Goal: Download file/media

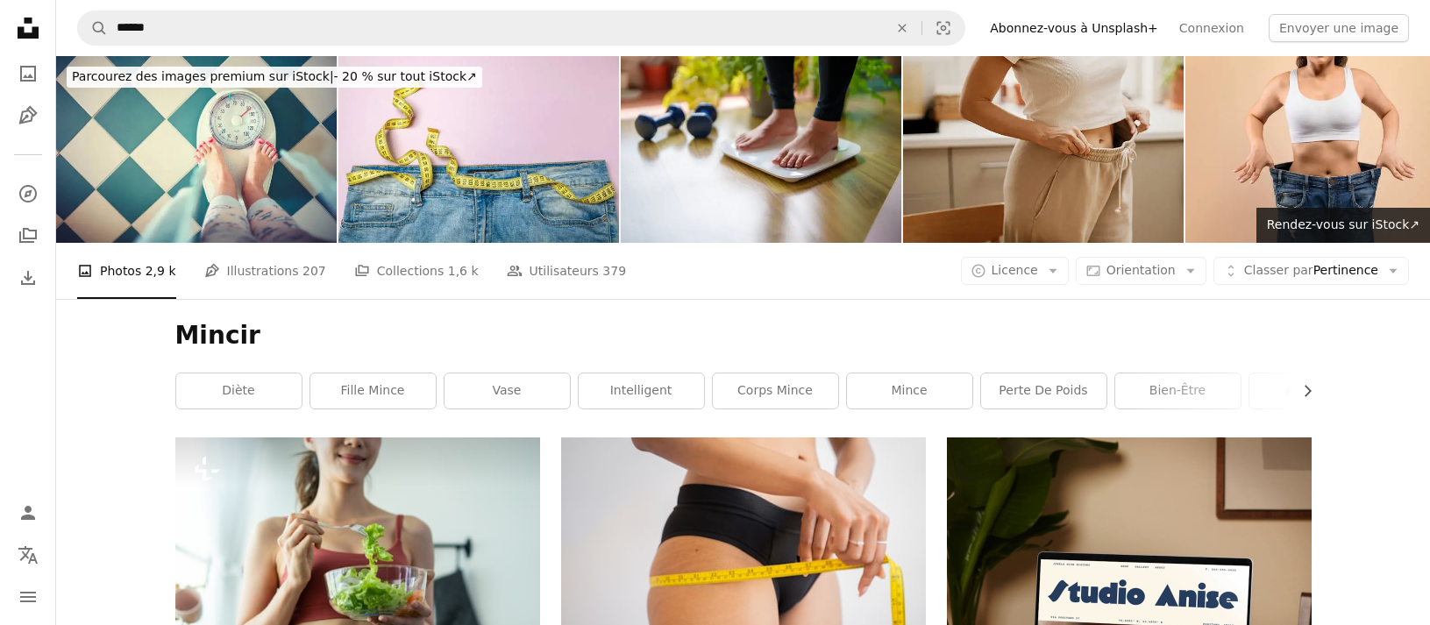
scroll to position [10836, 0]
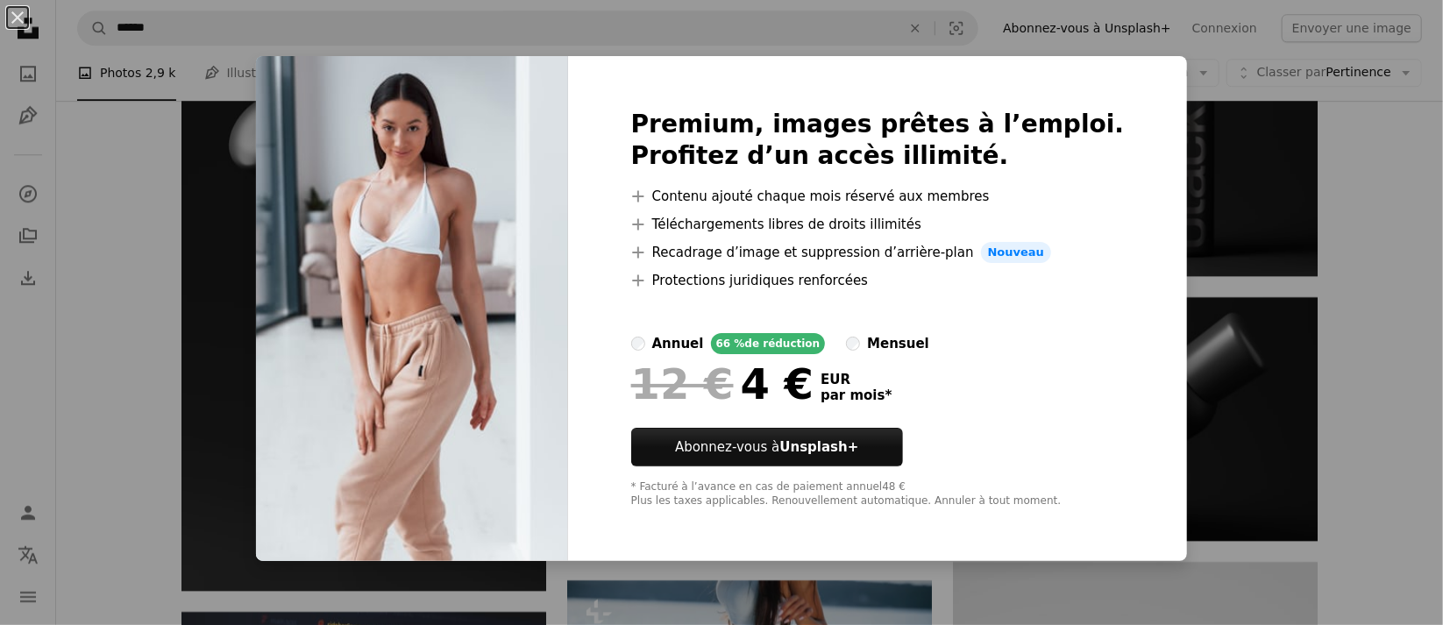
click at [1378, 149] on div "An X shape Premium, images prêtes à l’emploi. Profitez d’un accès illimité. A p…" at bounding box center [721, 312] width 1443 height 625
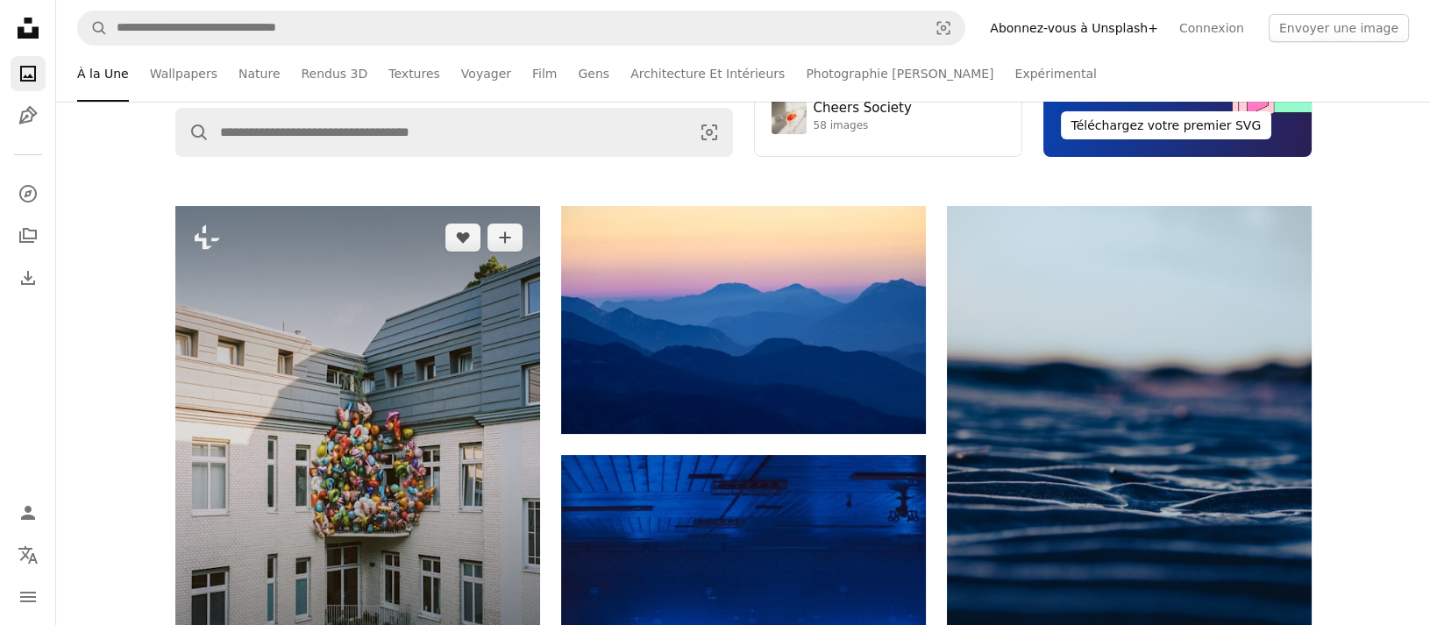
scroll to position [263, 0]
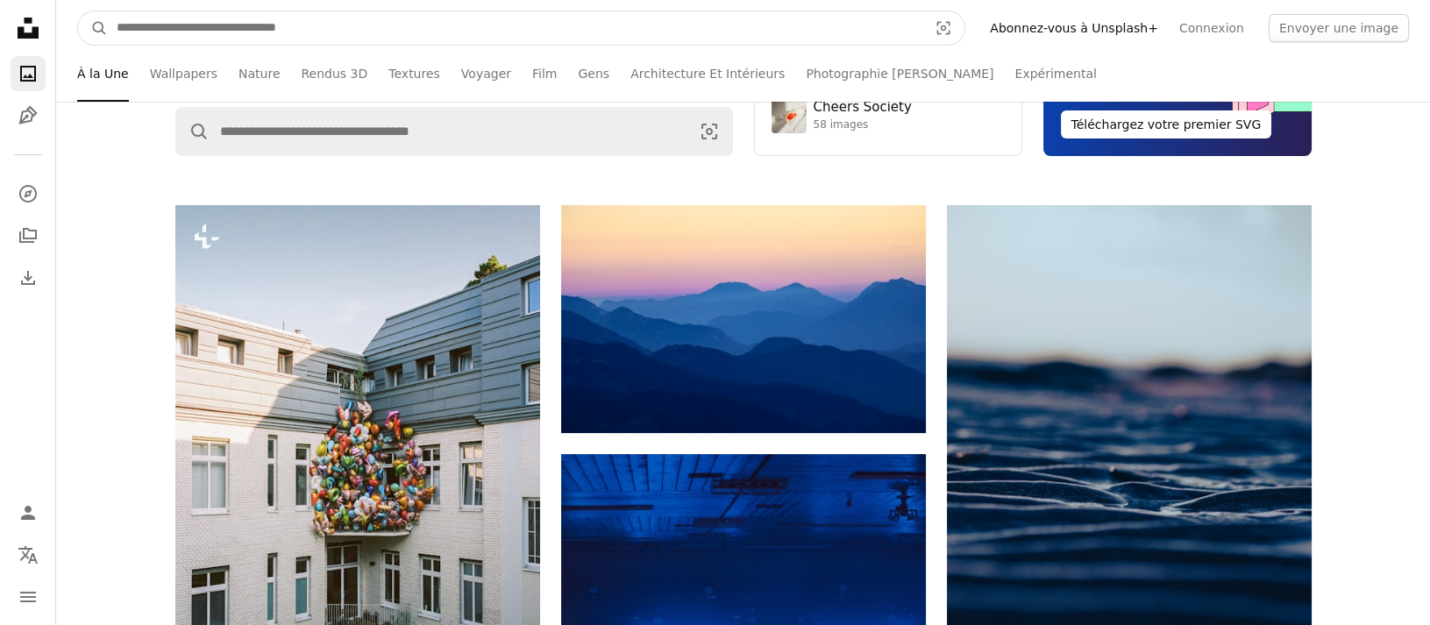
click at [207, 25] on input "Rechercher des visuels sur tout le site" at bounding box center [515, 27] width 815 height 33
type input "**********"
click at [78, 11] on button "A magnifying glass" at bounding box center [93, 27] width 30 height 33
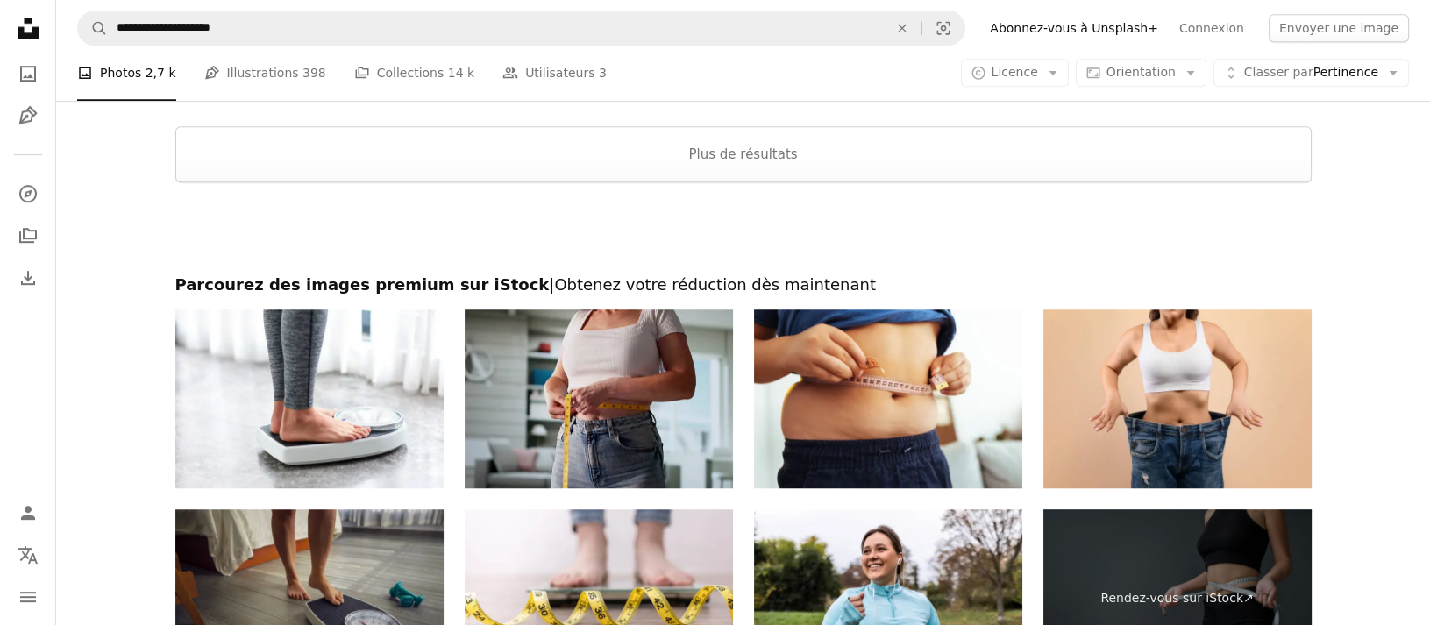
scroll to position [2787, 0]
click at [529, 358] on img at bounding box center [599, 398] width 268 height 179
